Goal: Transaction & Acquisition: Purchase product/service

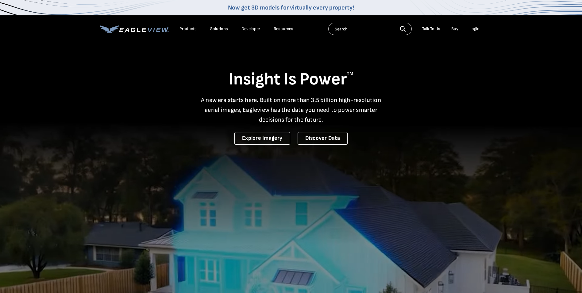
click at [470, 29] on div "Login" at bounding box center [474, 29] width 10 height 6
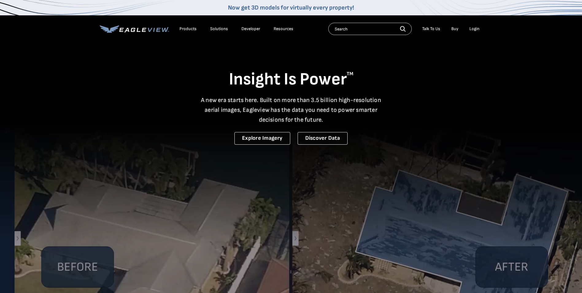
click at [474, 28] on div "Login" at bounding box center [474, 29] width 10 height 6
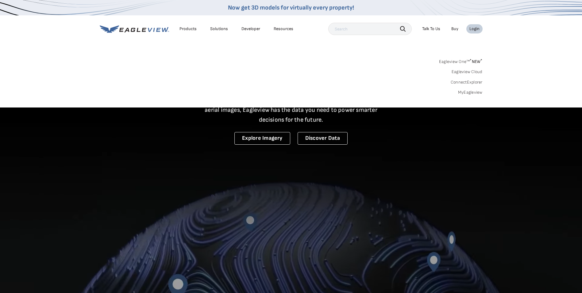
click at [463, 90] on link "MyEagleview" at bounding box center [470, 93] width 25 height 6
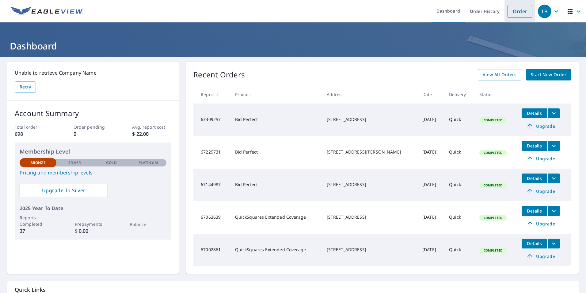
click at [519, 12] on link "Order" at bounding box center [520, 11] width 25 height 13
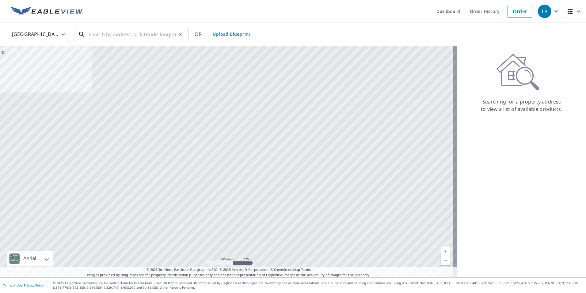
click at [100, 35] on input "text" at bounding box center [132, 34] width 87 height 17
type input "7"
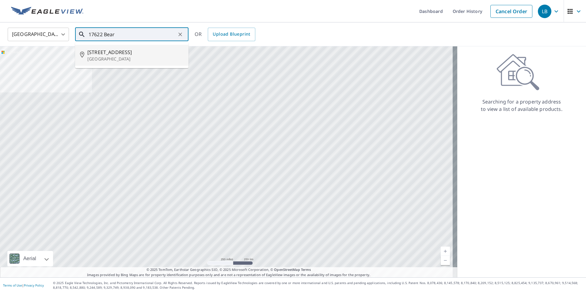
click at [117, 54] on span "17622 Bear River Ln" at bounding box center [135, 51] width 96 height 7
type input "17622 Bear River Ln Humble, TX 77346"
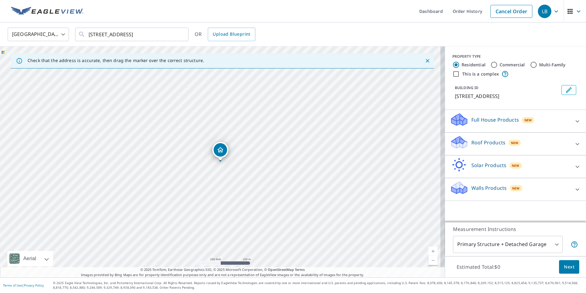
click at [477, 141] on p "Roof Products" at bounding box center [489, 142] width 34 height 7
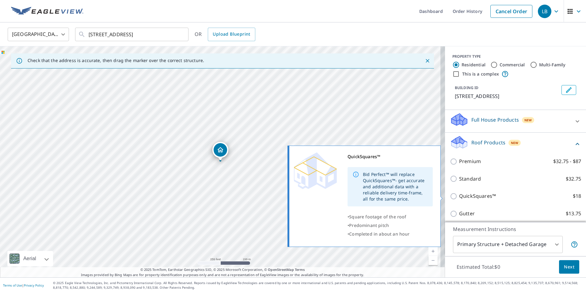
click at [472, 197] on p "QuickSquares™" at bounding box center [477, 196] width 37 height 8
click at [459, 197] on input "QuickSquares™ $18" at bounding box center [454, 195] width 9 height 7
checkbox input "true"
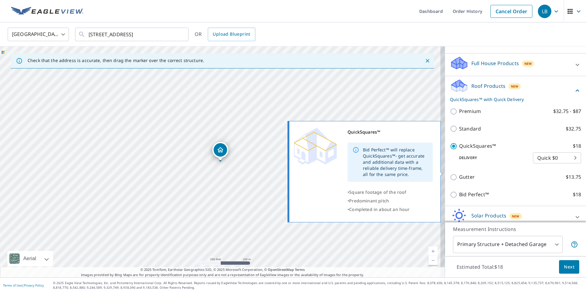
scroll to position [61, 0]
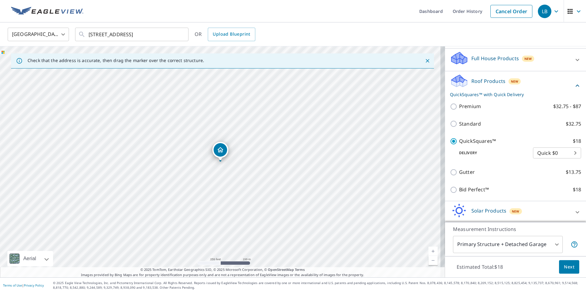
click at [564, 264] on span "Next" at bounding box center [569, 267] width 10 height 8
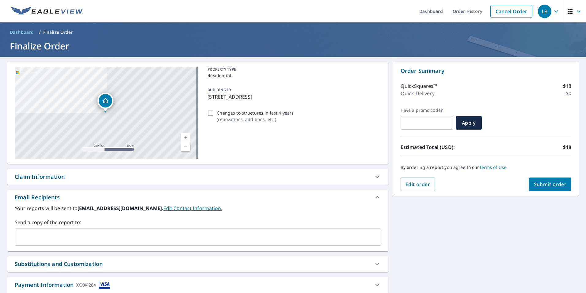
click at [548, 185] on span "Submit order" at bounding box center [550, 184] width 33 height 7
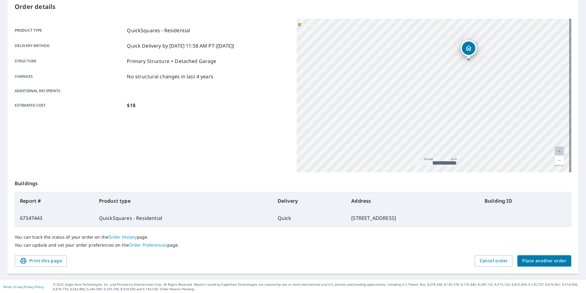
scroll to position [68, 0]
